Goal: Transaction & Acquisition: Purchase product/service

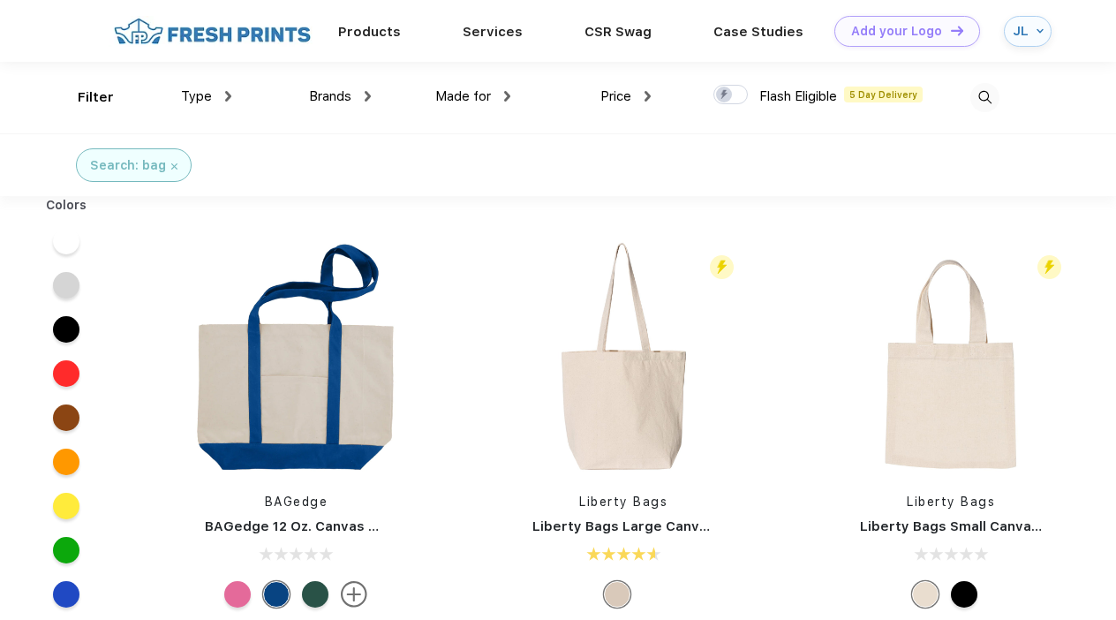
scroll to position [1, 0]
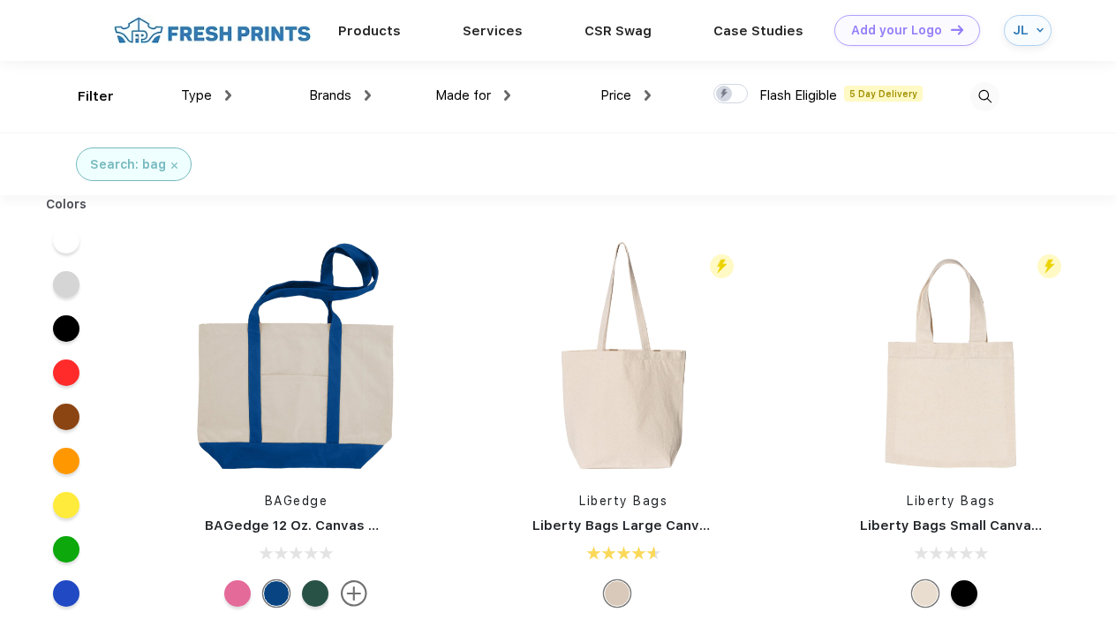
click at [365, 94] on img at bounding box center [368, 95] width 6 height 11
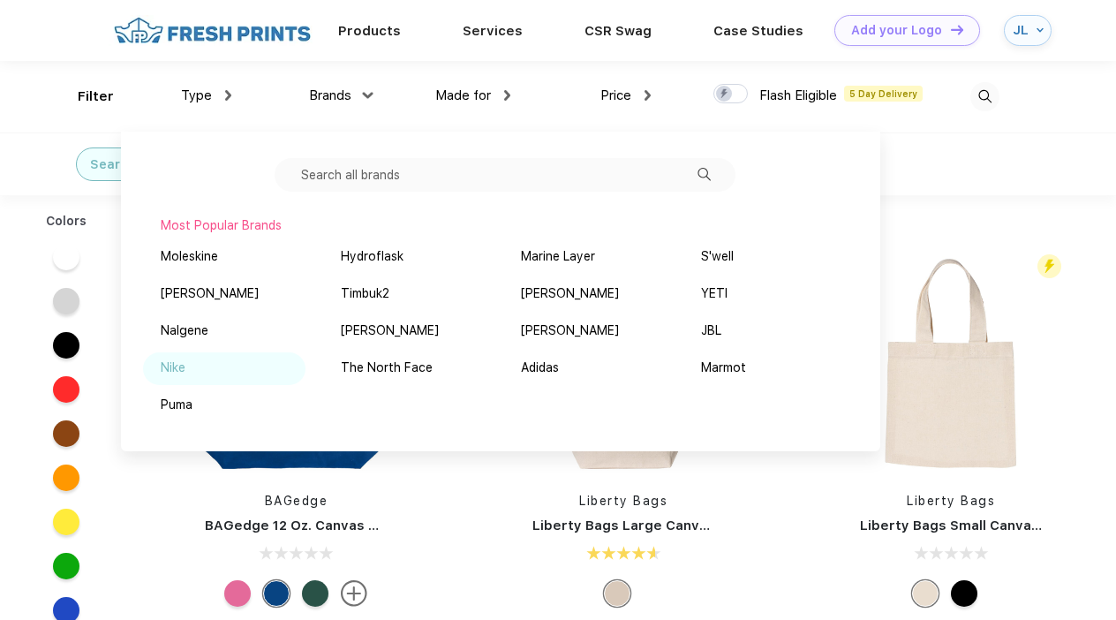
click at [199, 365] on img at bounding box center [196, 367] width 13 height 9
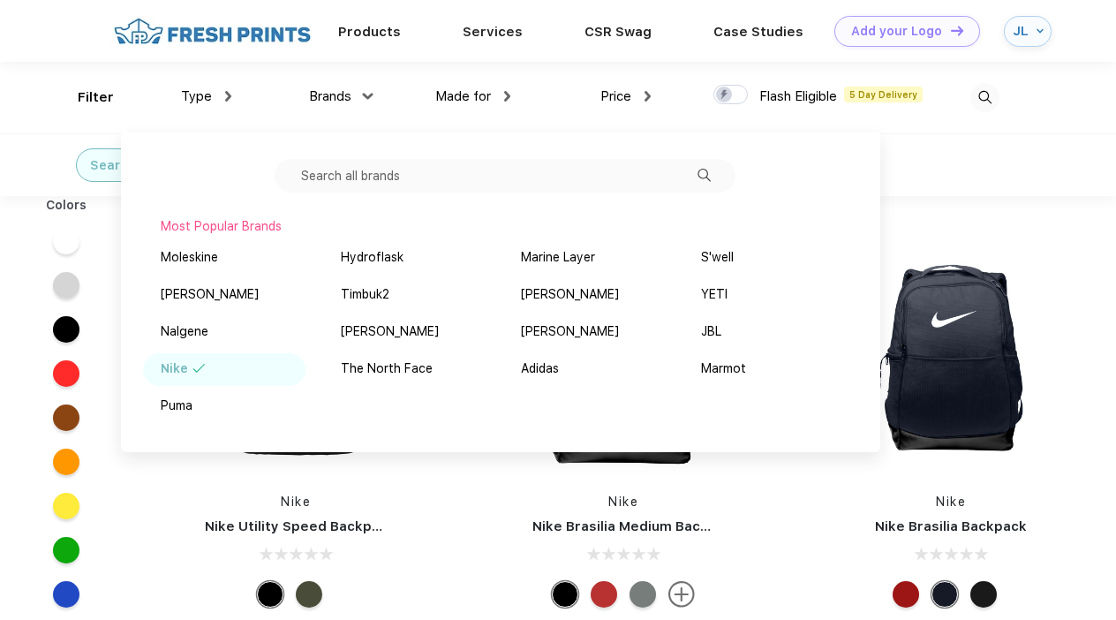
click at [1088, 178] on div "Search: bag Nike" at bounding box center [558, 164] width 1116 height 63
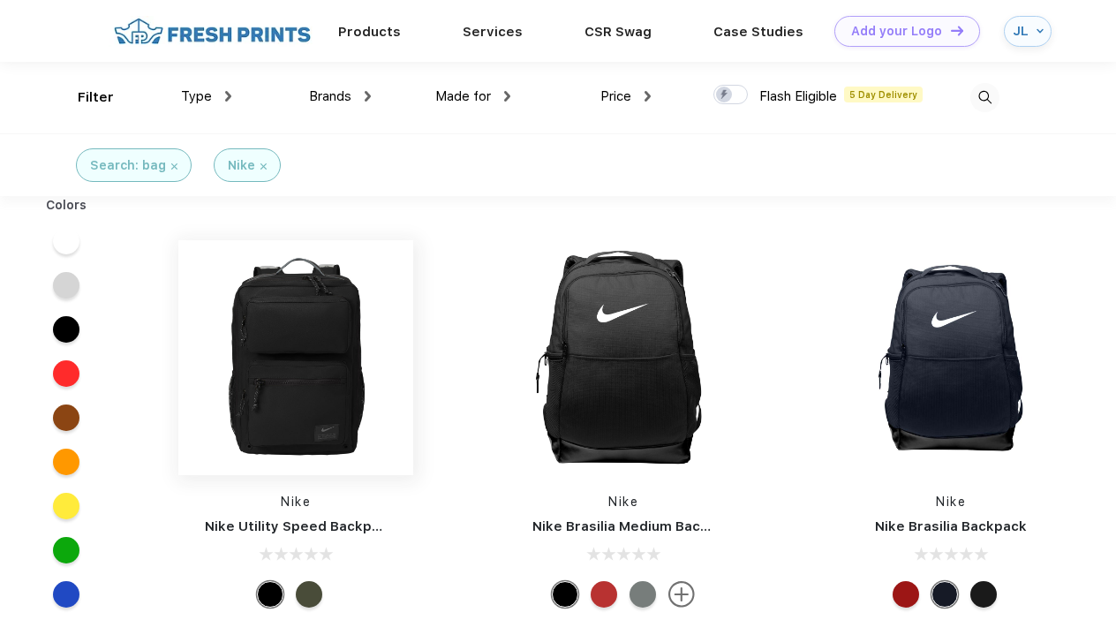
click at [299, 390] on img at bounding box center [295, 357] width 235 height 235
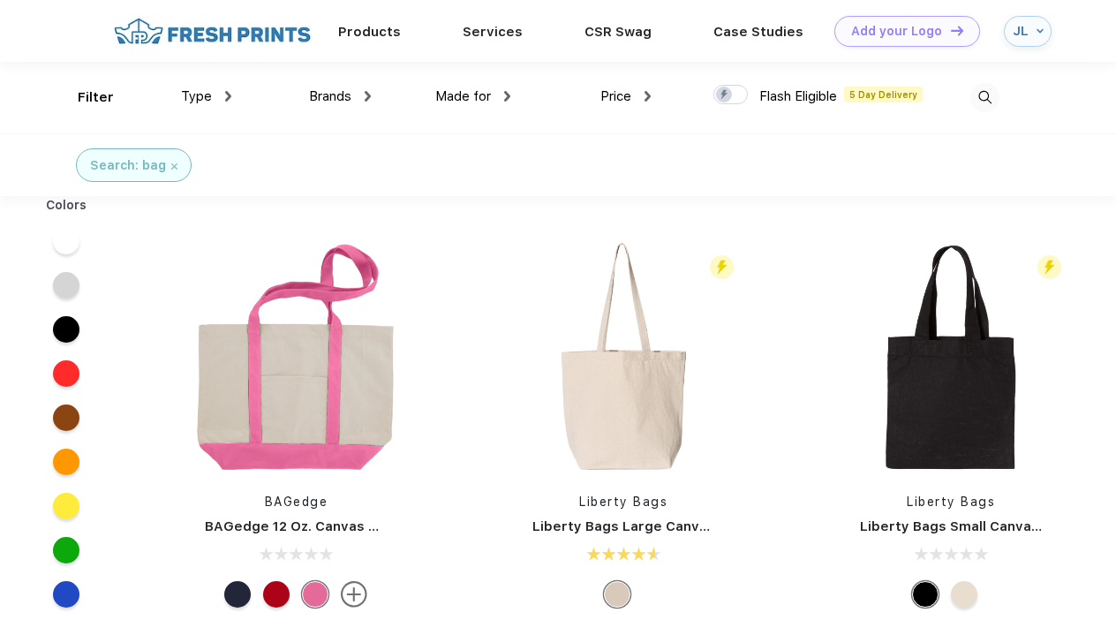
click at [365, 94] on img at bounding box center [368, 96] width 6 height 11
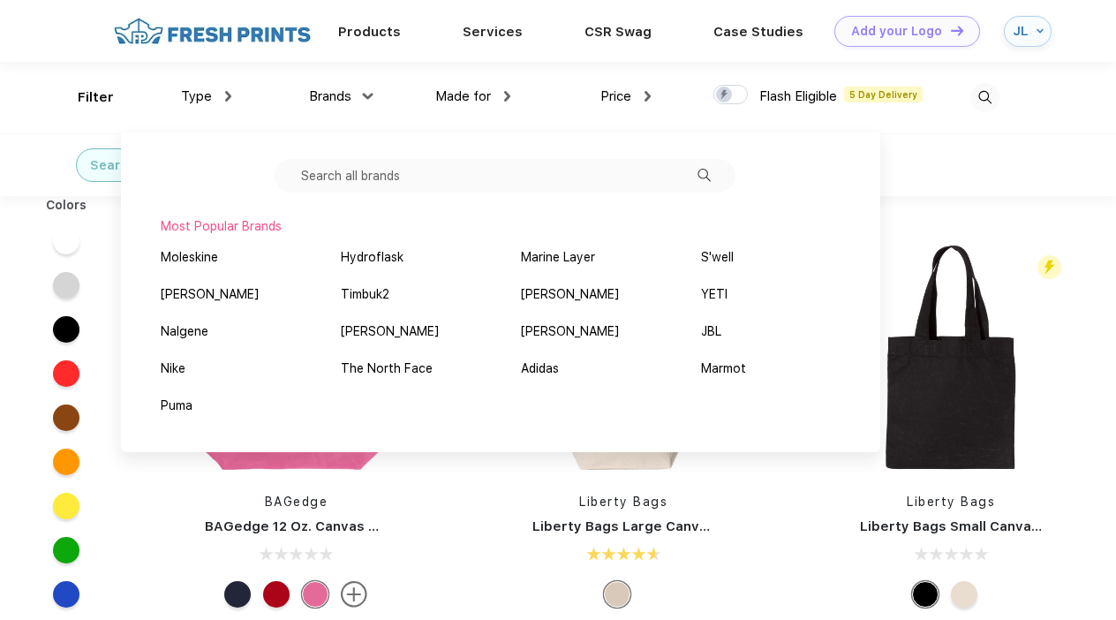
click at [191, 30] on img at bounding box center [213, 31] width 208 height 31
